Goal: Task Accomplishment & Management: Use online tool/utility

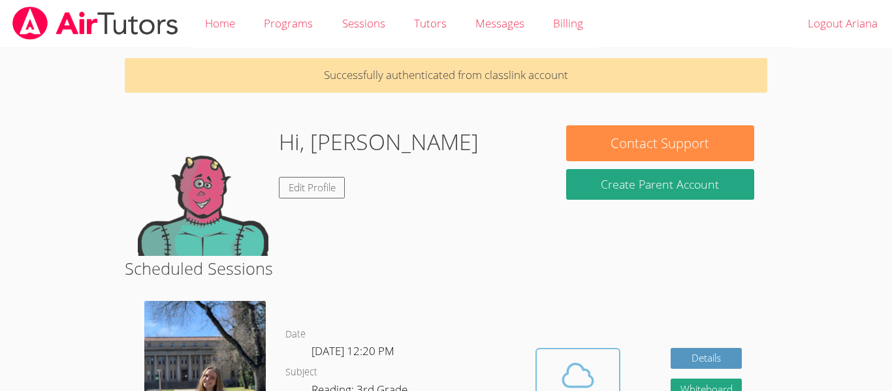
click at [546, 354] on button "Cloud Room" at bounding box center [577, 384] width 85 height 73
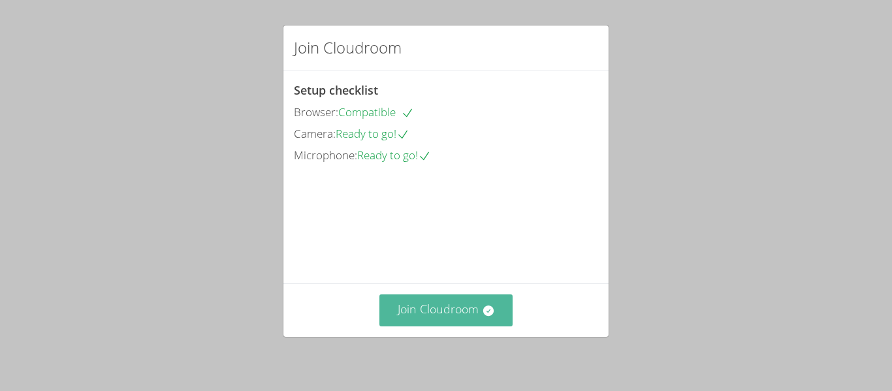
click at [491, 310] on icon at bounding box center [488, 311] width 10 height 10
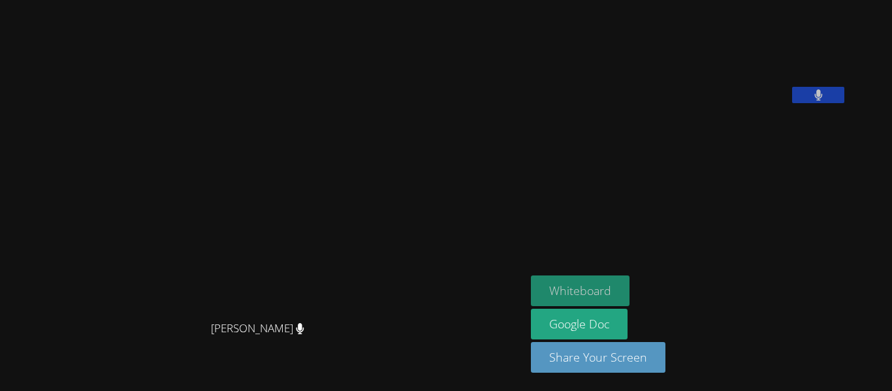
click at [596, 286] on button "Whiteboard" at bounding box center [580, 291] width 99 height 31
